Goal: Transaction & Acquisition: Purchase product/service

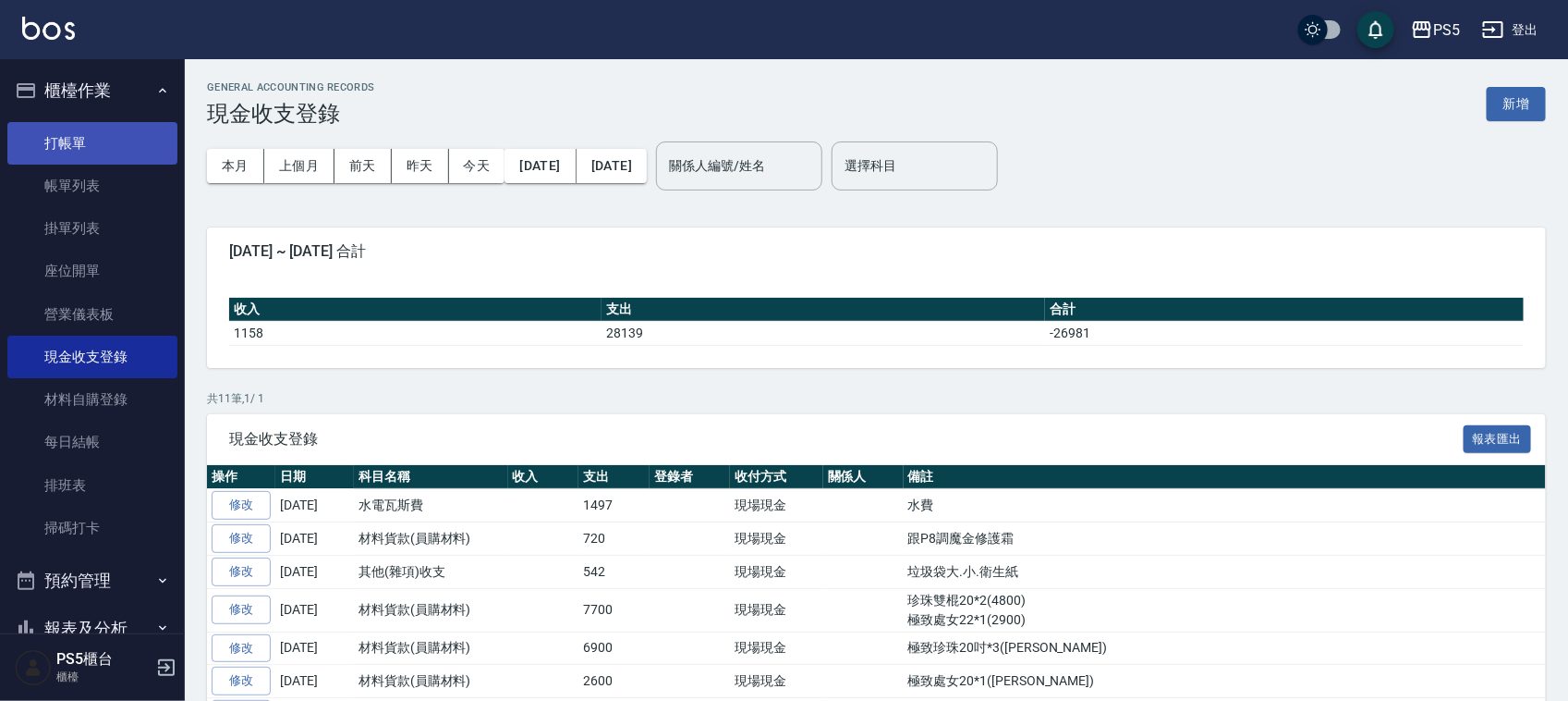
click at [100, 123] on link "打帳單" at bounding box center [92, 143] width 170 height 43
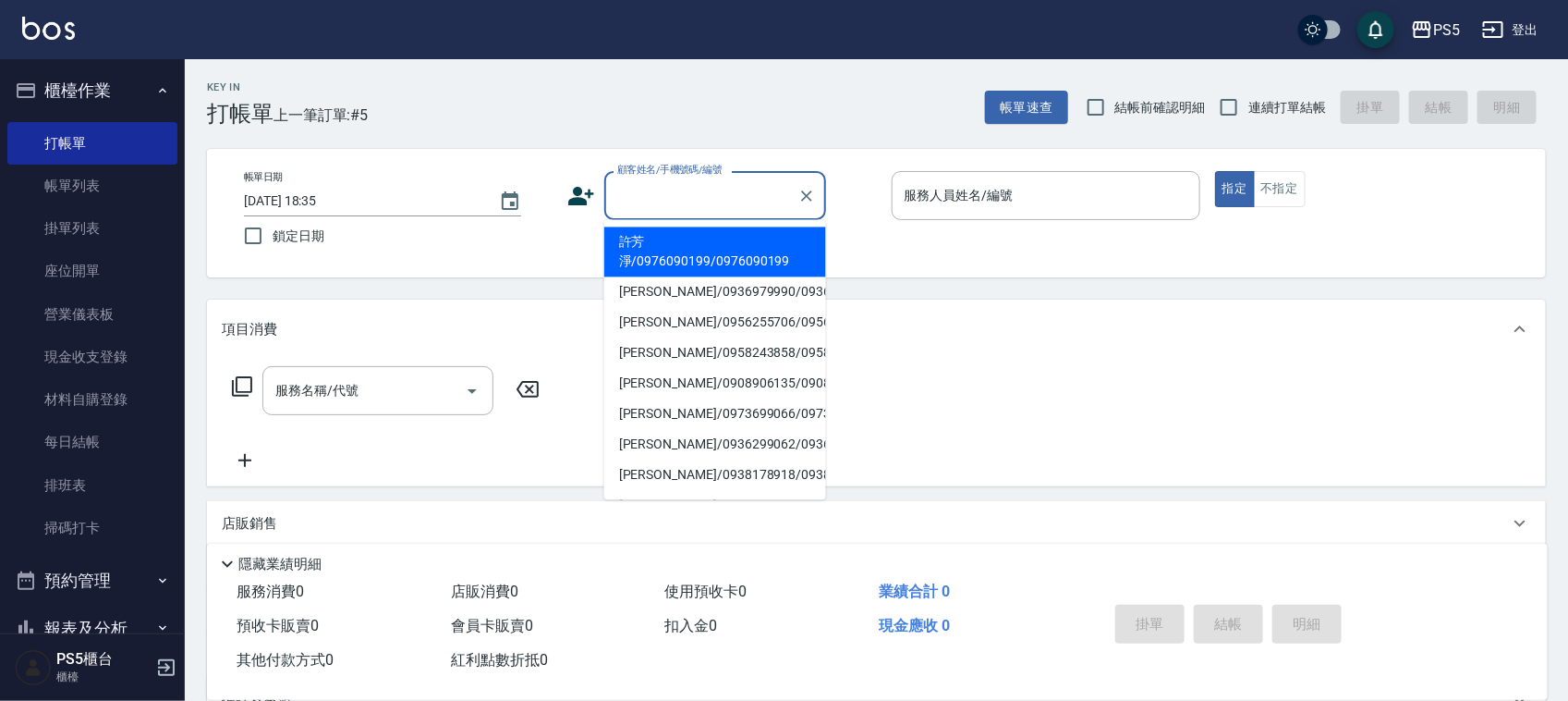
click at [675, 191] on input "顧客姓名/手機號碼/編號" at bounding box center [701, 195] width 177 height 32
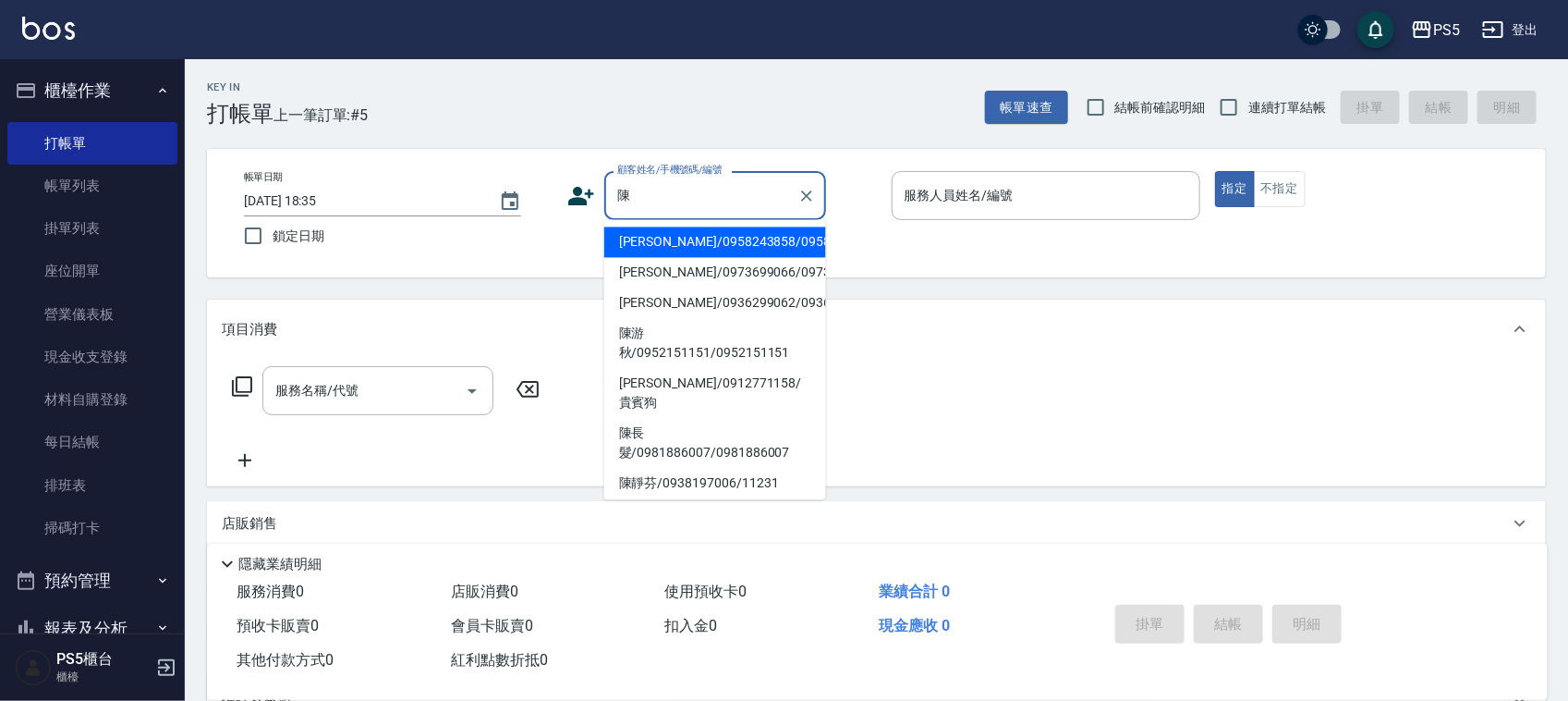
click at [667, 419] on li "[PERSON_NAME]/0912771158/貴賓狗" at bounding box center [715, 393] width 222 height 50
type input "[PERSON_NAME]/0912771158/貴賓狗"
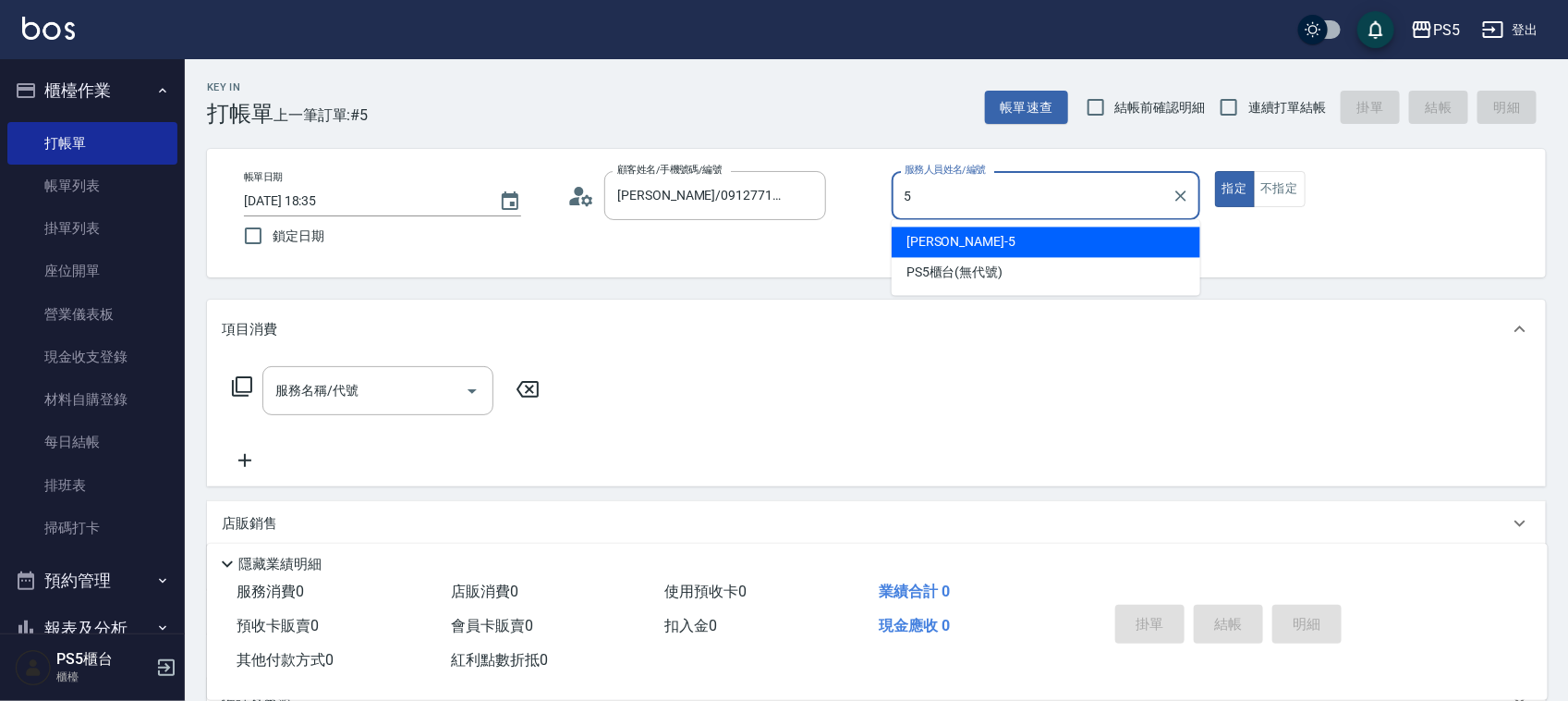
type input "Jolie-5"
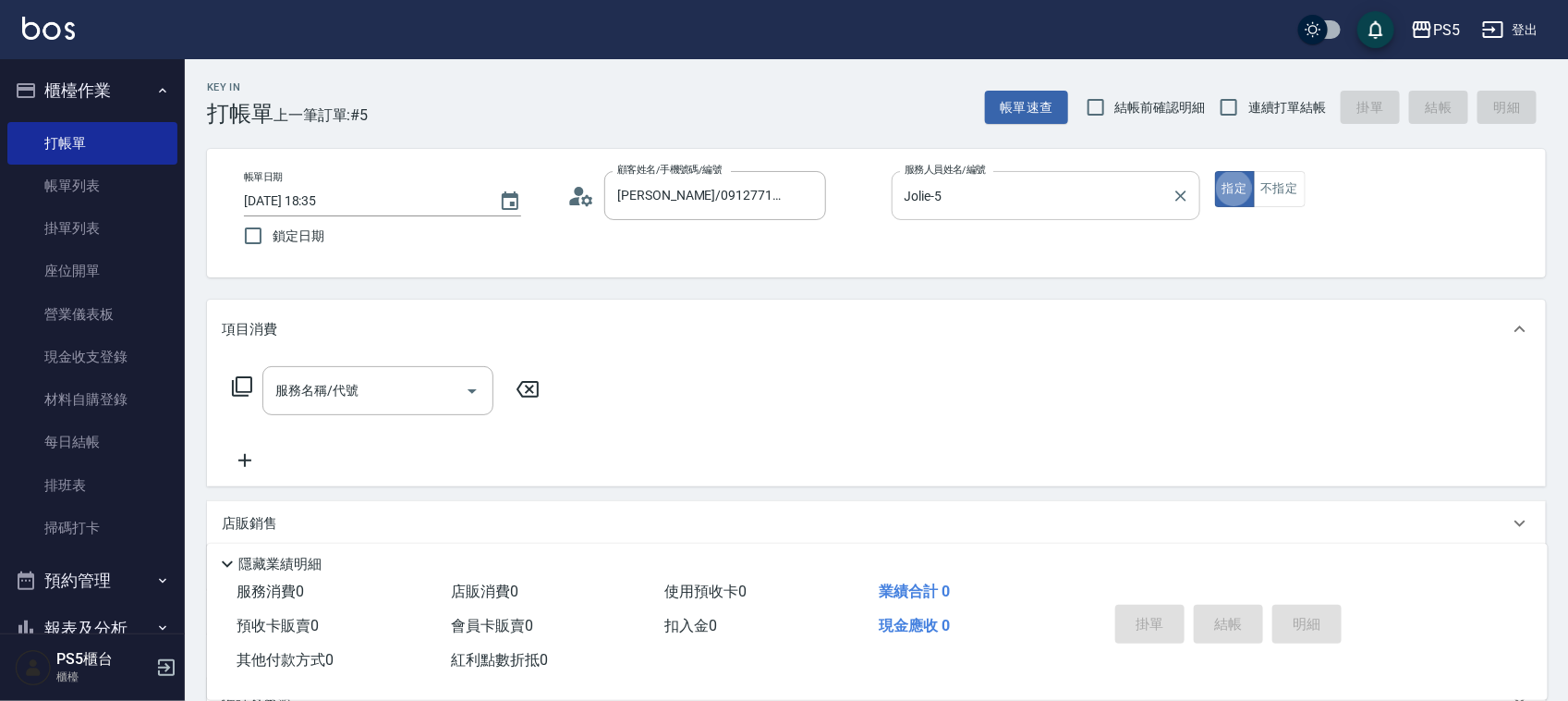
type button "true"
click at [380, 386] on input "服務名稱/代號" at bounding box center [364, 391] width 187 height 32
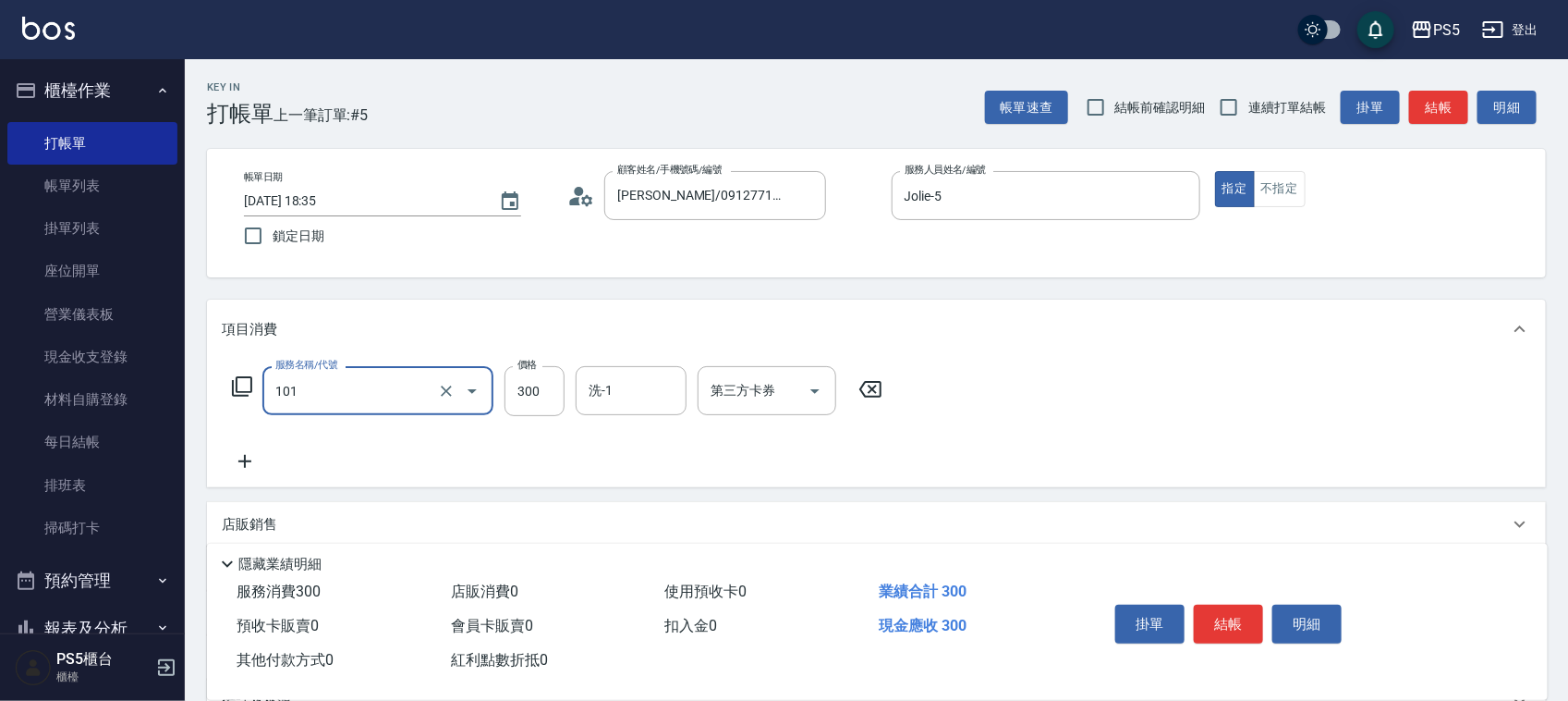
type input "洗髮(101)"
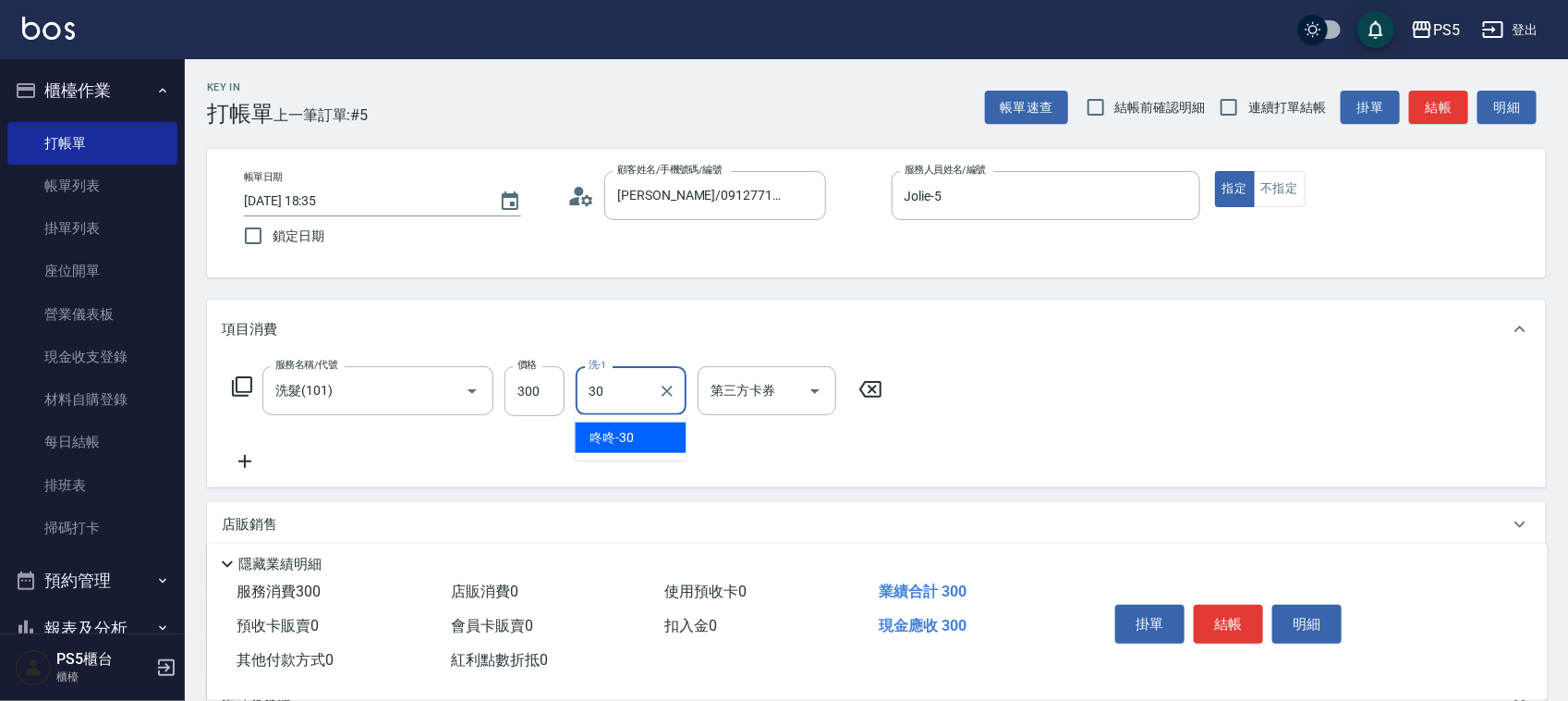
type input "咚咚-30"
click at [1239, 597] on div "掛單 結帳 明細" at bounding box center [1227, 626] width 241 height 58
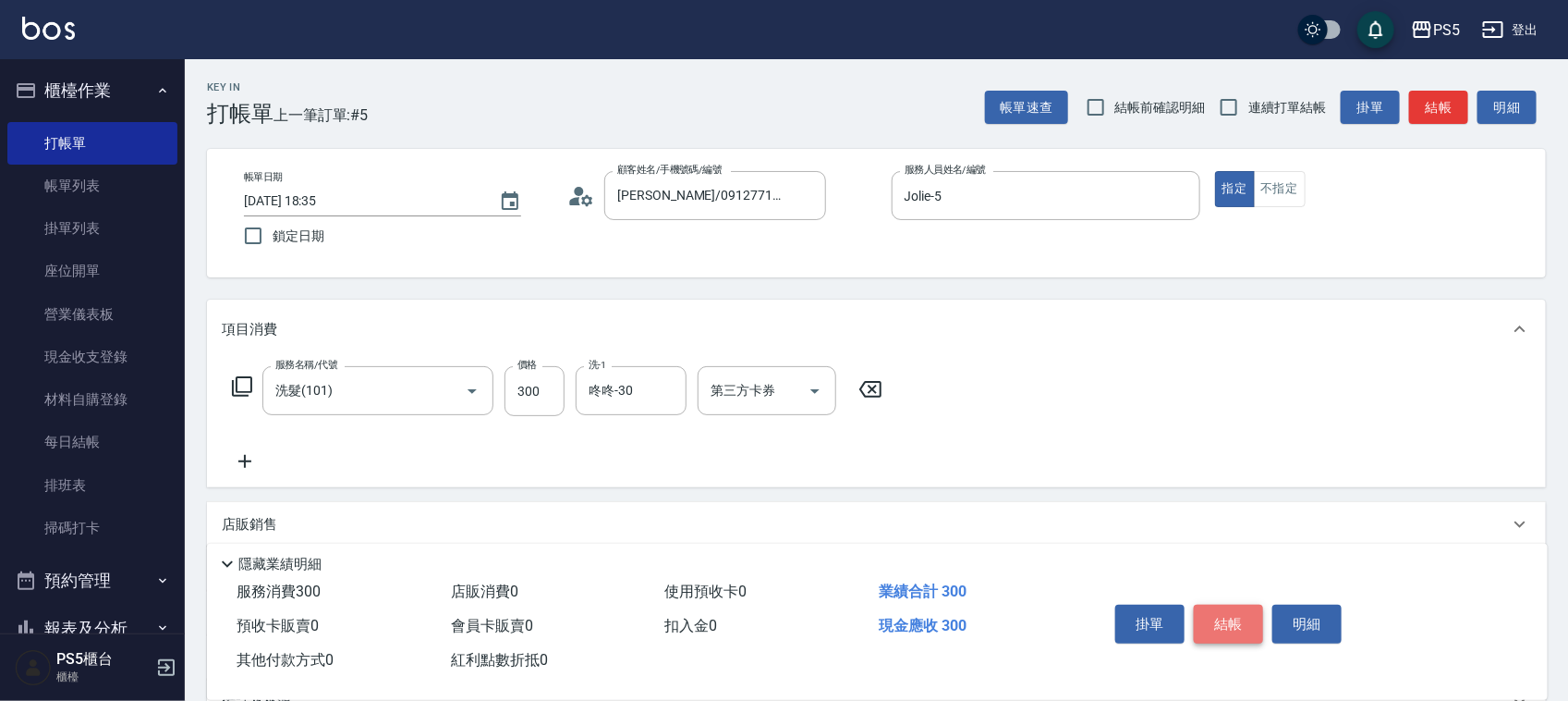
click at [1240, 612] on button "結帳" at bounding box center [1228, 624] width 69 height 39
